Goal: Information Seeking & Learning: Learn about a topic

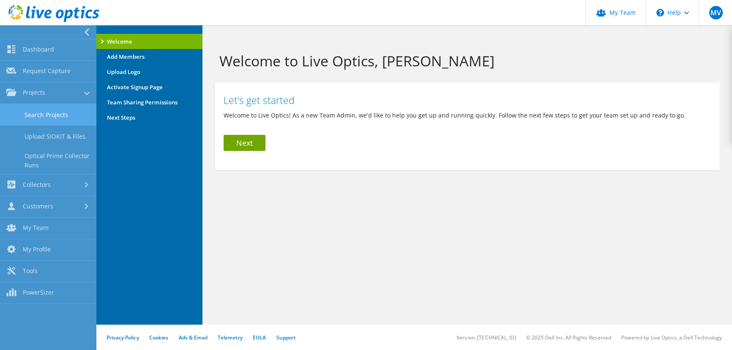
click at [34, 118] on link "Search Projects" at bounding box center [48, 115] width 96 height 22
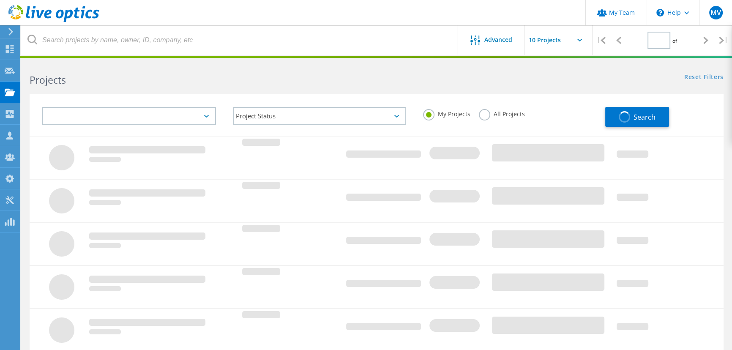
type input "1"
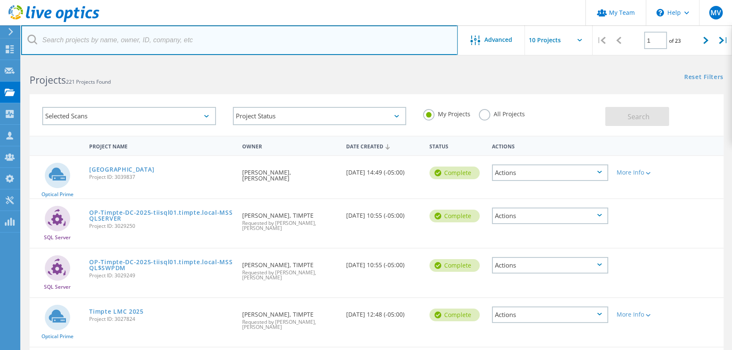
click at [134, 45] on input "text" at bounding box center [239, 40] width 437 height 30
type input "sub"
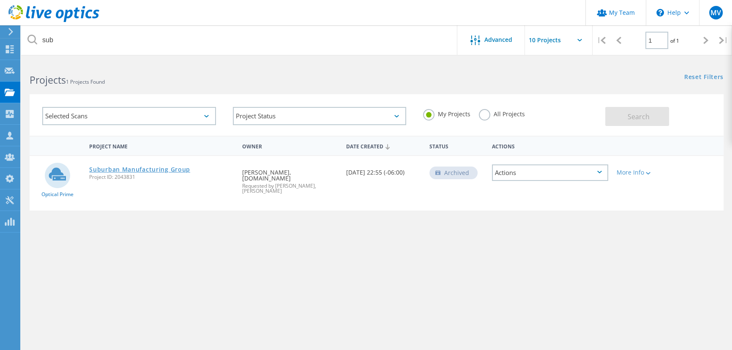
click at [178, 167] on link "Suburban Manufacturing Group" at bounding box center [139, 170] width 101 height 6
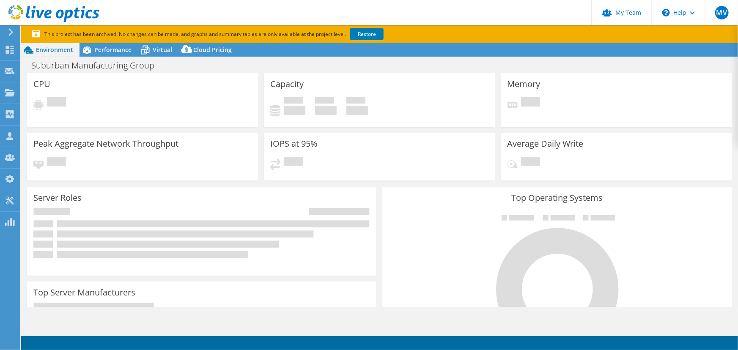
select select "USD"
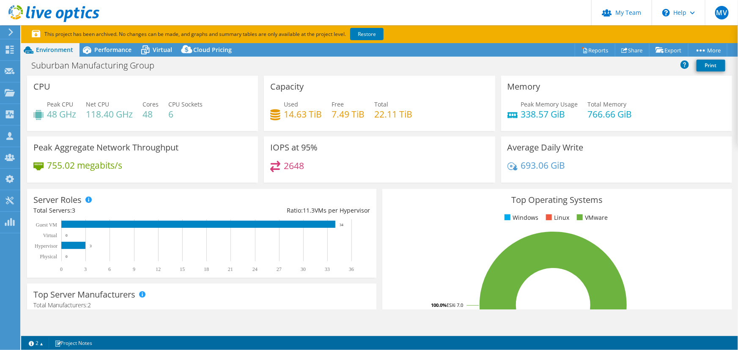
click at [705, 236] on rect at bounding box center [553, 305] width 329 height 148
click at [102, 48] on span "Performance" at bounding box center [112, 50] width 37 height 8
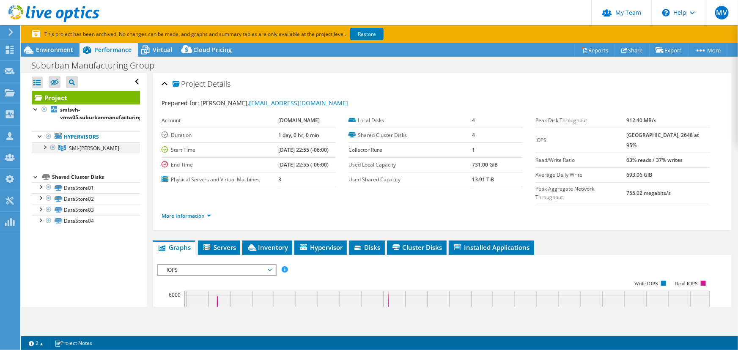
click at [45, 149] on div at bounding box center [44, 146] width 8 height 8
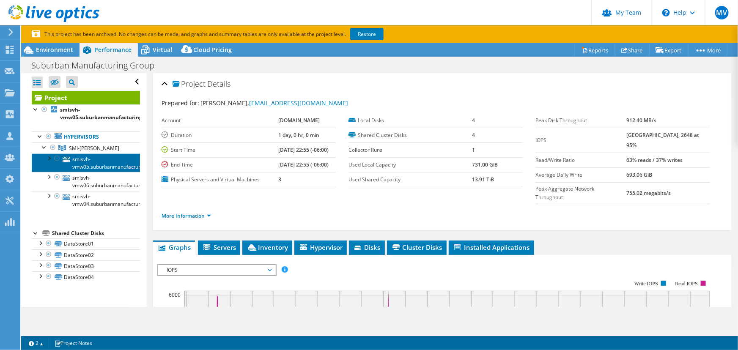
click at [71, 159] on link "smisvh-vmw05.suburbanmanufacturinginc.local" at bounding box center [86, 162] width 108 height 19
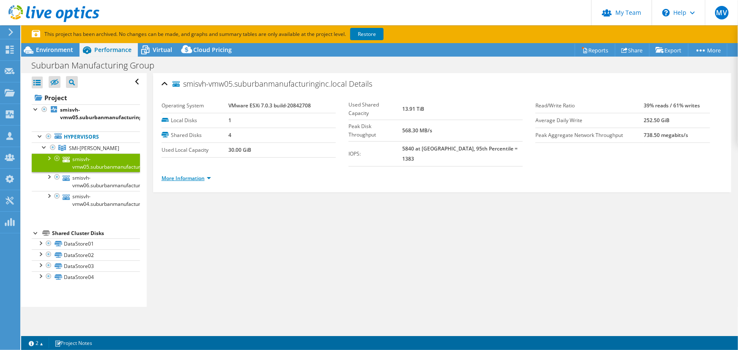
click at [194, 175] on link "More Information" at bounding box center [186, 178] width 49 height 7
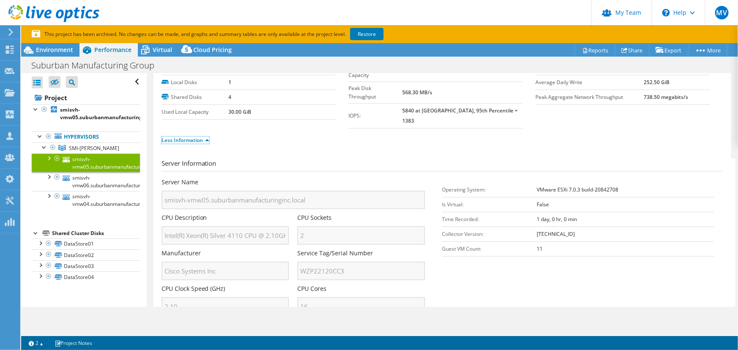
scroll to position [77, 0]
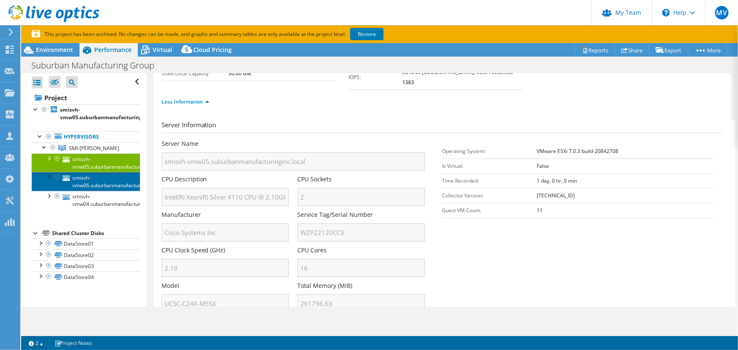
click at [115, 177] on link "smisvh-vmw06.suburbanmanufacturinginc.local" at bounding box center [86, 181] width 108 height 19
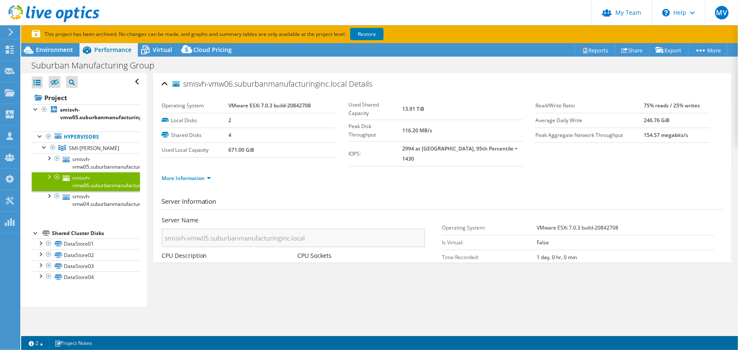
scroll to position [0, 0]
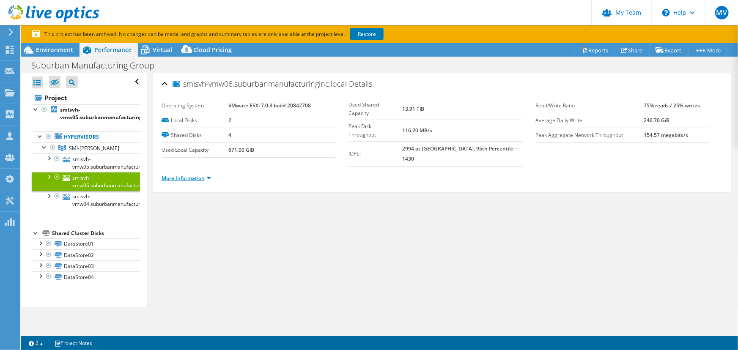
drag, startPoint x: 182, startPoint y: 163, endPoint x: 174, endPoint y: 167, distance: 8.7
click at [179, 172] on ul "More Information" at bounding box center [442, 177] width 561 height 11
click at [172, 175] on link "More Information" at bounding box center [186, 178] width 49 height 7
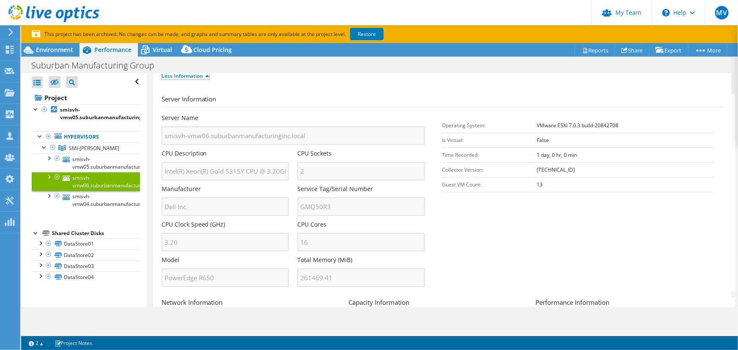
scroll to position [115, 0]
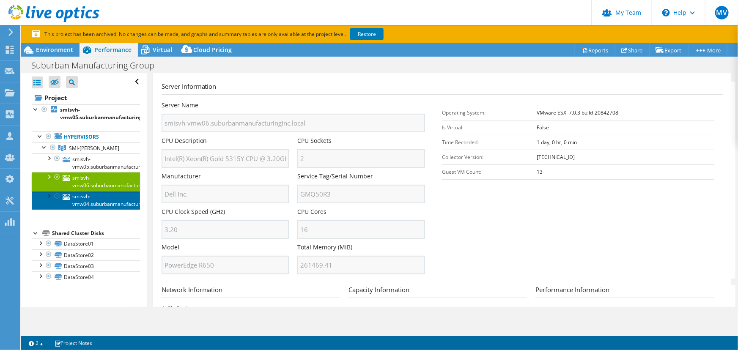
click at [94, 207] on link "smisvh-vmw04.suburbanmanufacturinginc.local" at bounding box center [86, 200] width 108 height 19
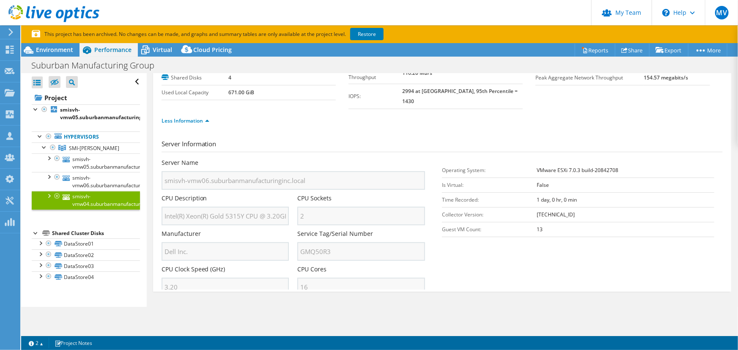
scroll to position [0, 0]
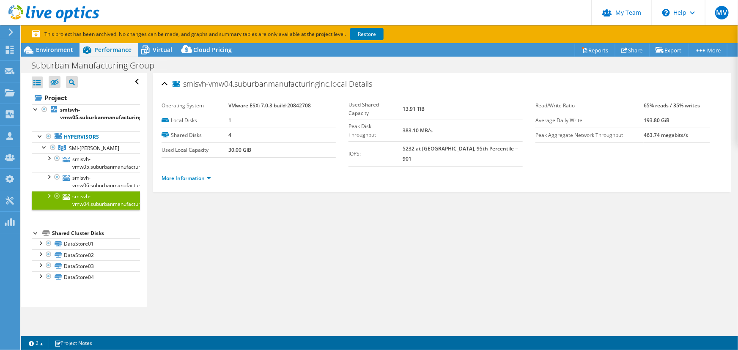
click at [196, 174] on li "More Information" at bounding box center [189, 178] width 55 height 9
click at [191, 175] on link "More Information" at bounding box center [186, 178] width 49 height 7
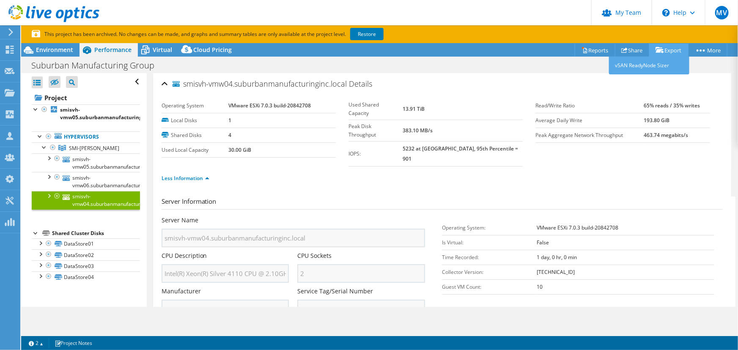
click at [668, 54] on link "Export" at bounding box center [668, 50] width 39 height 13
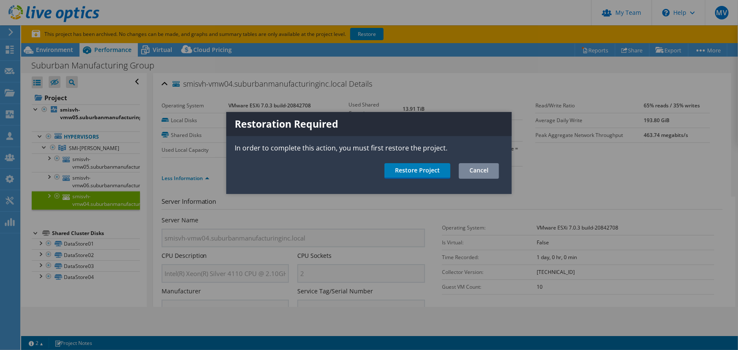
drag, startPoint x: 492, startPoint y: 180, endPoint x: 487, endPoint y: 174, distance: 7.2
click at [490, 178] on div "Restoration Required In order to complete this action, you must first restore t…" at bounding box center [368, 153] width 285 height 82
click at [485, 173] on link "Cancel" at bounding box center [479, 171] width 40 height 16
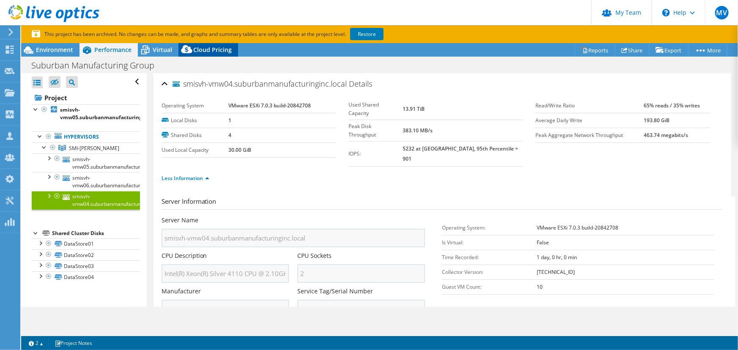
click at [186, 55] on icon at bounding box center [186, 51] width 17 height 17
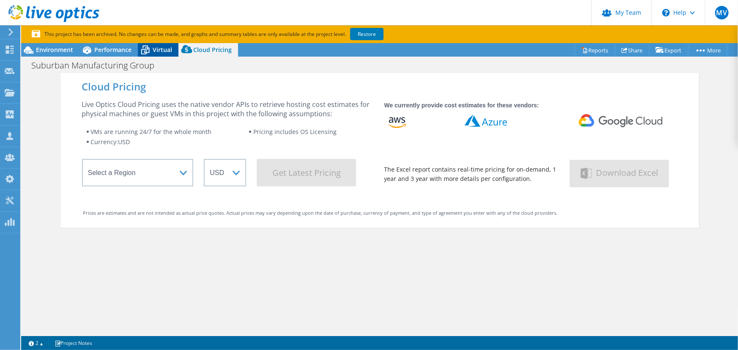
click at [163, 48] on span "Virtual" at bounding box center [162, 50] width 19 height 8
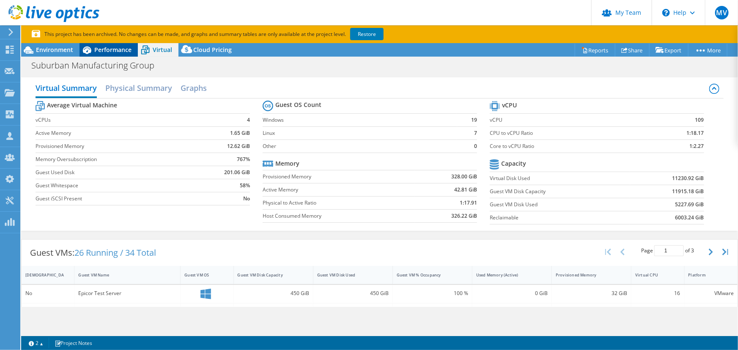
click at [115, 52] on span "Performance" at bounding box center [112, 50] width 37 height 8
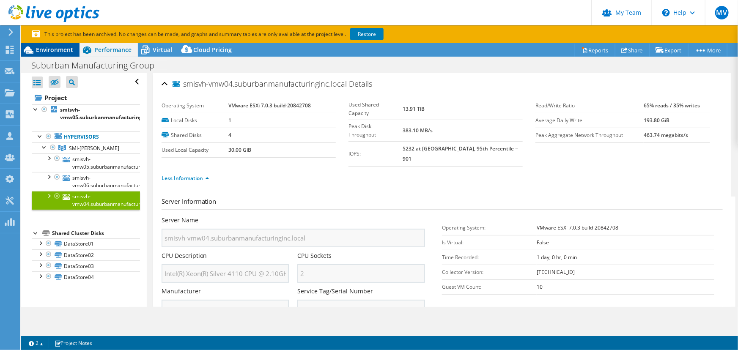
click at [55, 46] on span "Environment" at bounding box center [54, 50] width 37 height 8
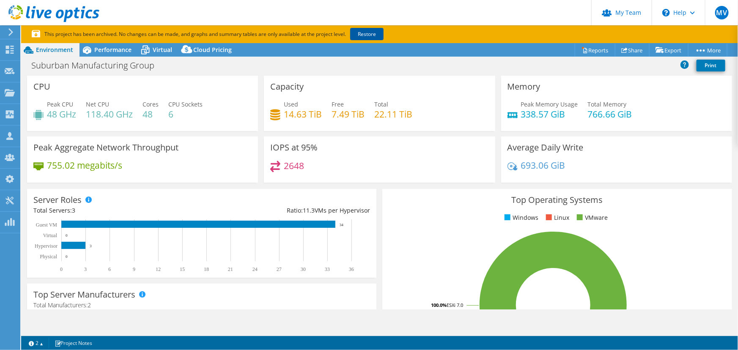
click at [366, 29] on link "Restore" at bounding box center [366, 34] width 33 height 12
